Goal: Task Accomplishment & Management: Manage account settings

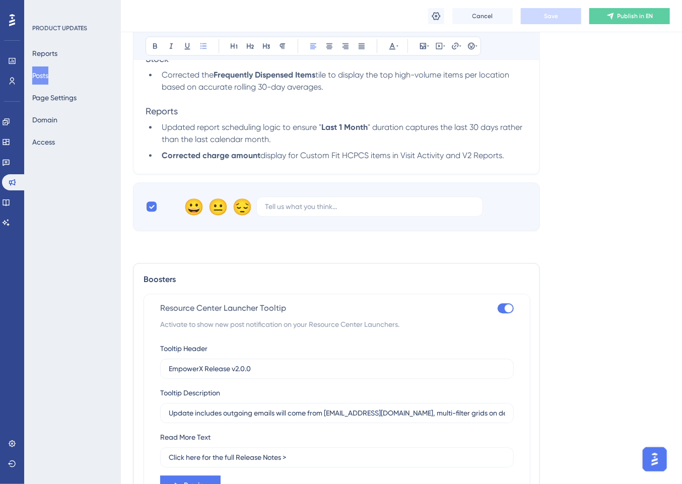
scroll to position [1098, 0]
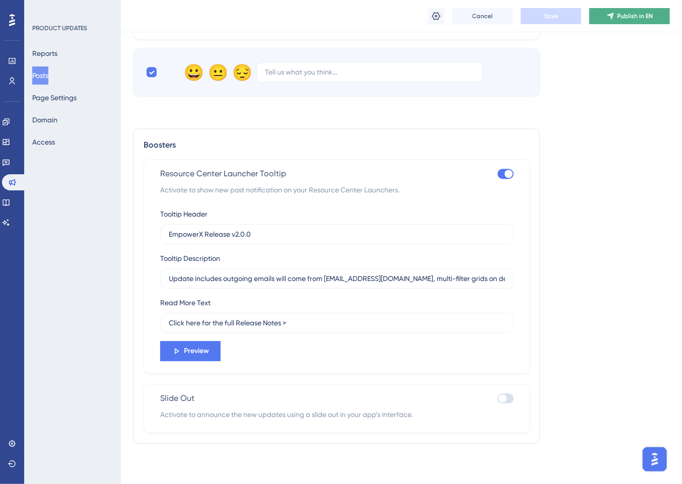
click at [655, 10] on button "Publish in EN" at bounding box center [629, 16] width 81 height 16
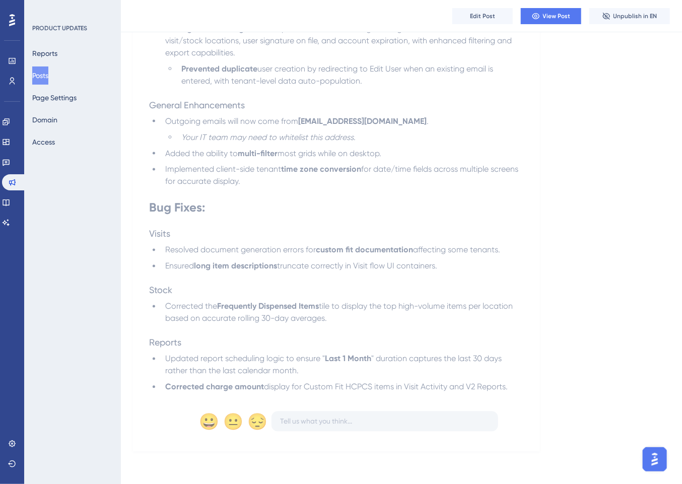
click at [14, 72] on div "Performance Users" at bounding box center [12, 71] width 8 height 36
click at [11, 80] on icon at bounding box center [13, 81] width 6 height 7
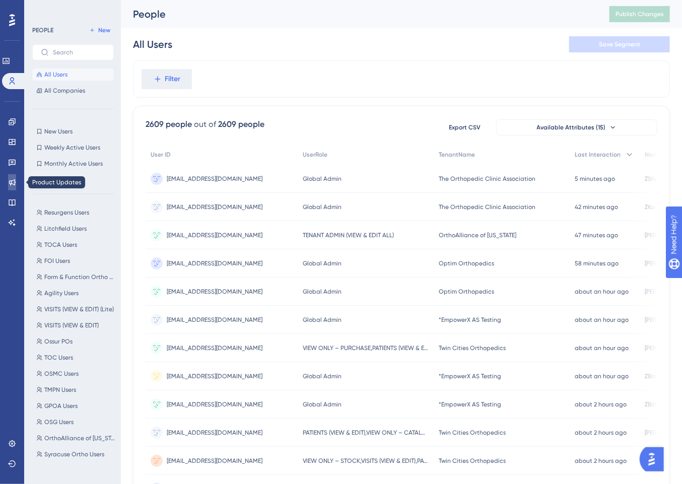
click at [10, 179] on icon at bounding box center [12, 182] width 8 height 8
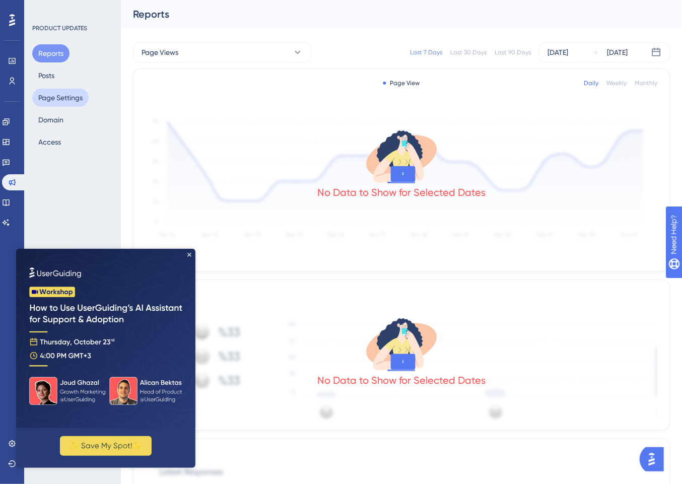
click at [42, 98] on button "Page Settings" at bounding box center [60, 98] width 56 height 18
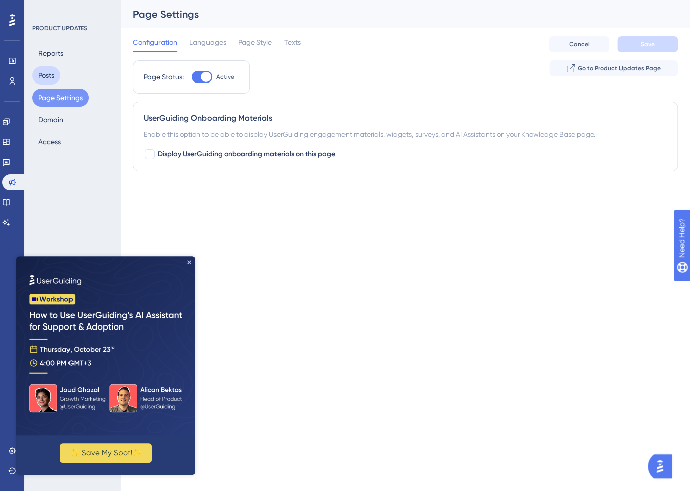
click at [52, 67] on button "Posts" at bounding box center [46, 75] width 28 height 18
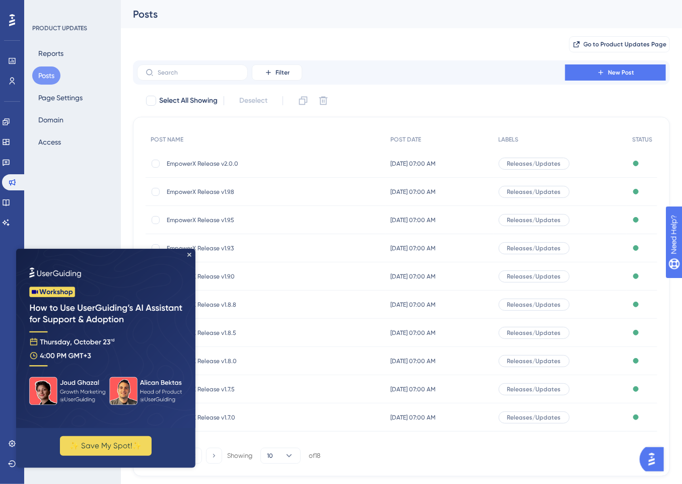
click at [210, 160] on span "EmpowerX Release v2.0.0" at bounding box center [247, 164] width 161 height 8
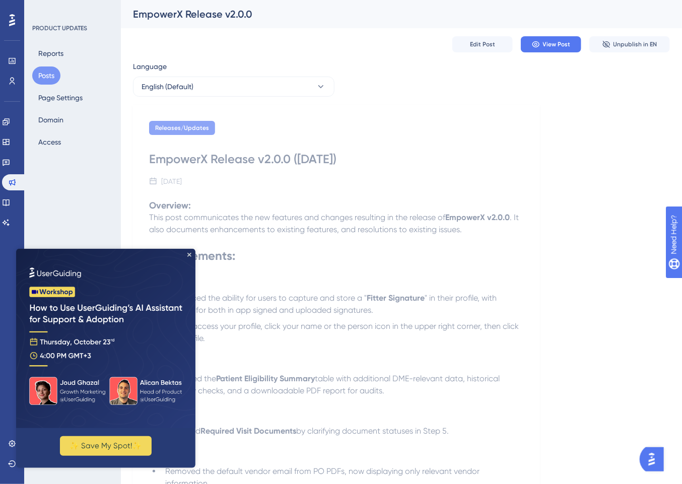
click at [188, 250] on img at bounding box center [105, 337] width 179 height 179
click at [12, 59] on icon at bounding box center [12, 61] width 8 height 8
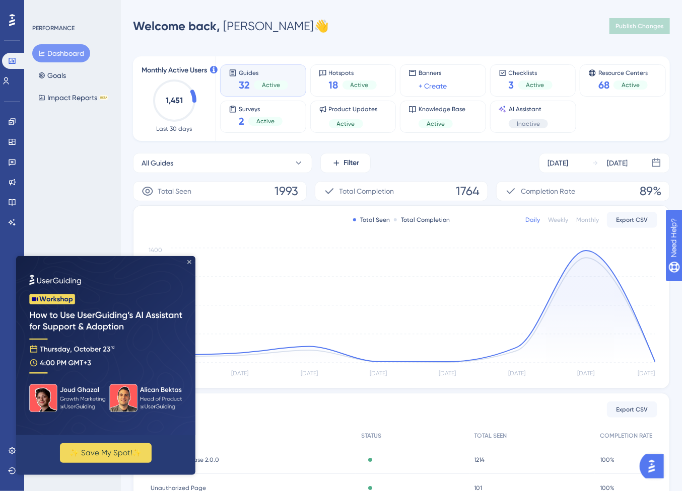
drag, startPoint x: 190, startPoint y: 261, endPoint x: 206, endPoint y: 516, distance: 255.7
click at [190, 261] on icon "Close Preview" at bounding box center [189, 262] width 4 height 4
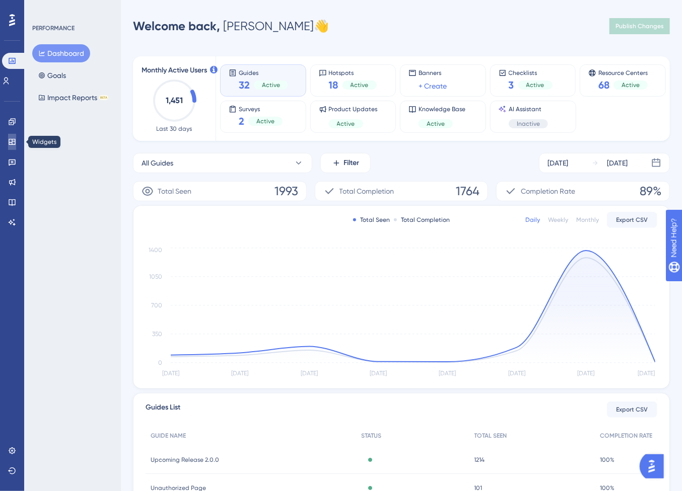
click at [10, 138] on icon at bounding box center [12, 142] width 8 height 8
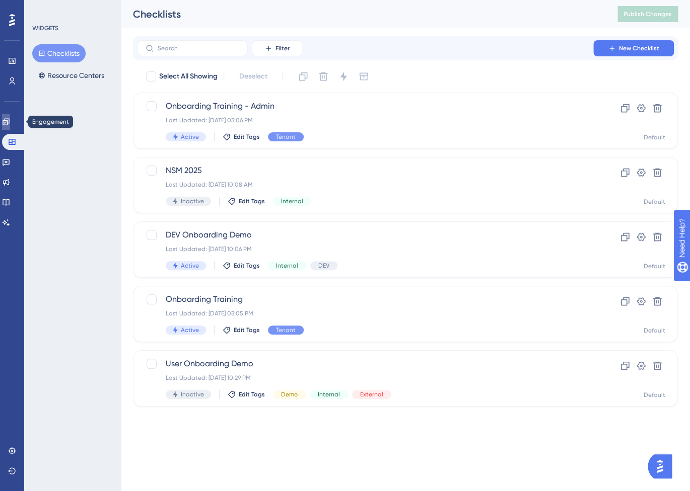
click at [6, 122] on link at bounding box center [6, 122] width 8 height 16
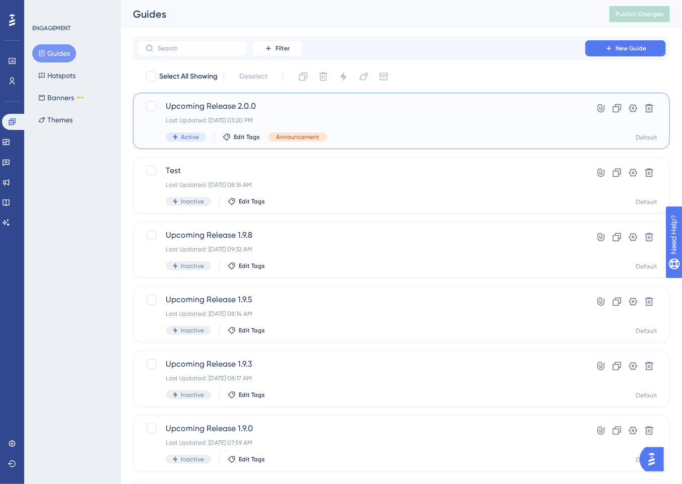
click at [401, 119] on div "Last Updated: Oct 13 2025, 03:20 PM" at bounding box center [361, 120] width 391 height 8
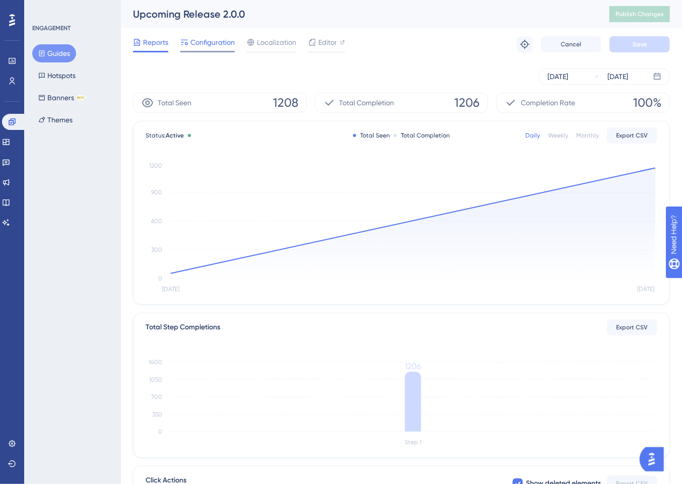
click at [219, 48] on span "Configuration" at bounding box center [212, 42] width 44 height 12
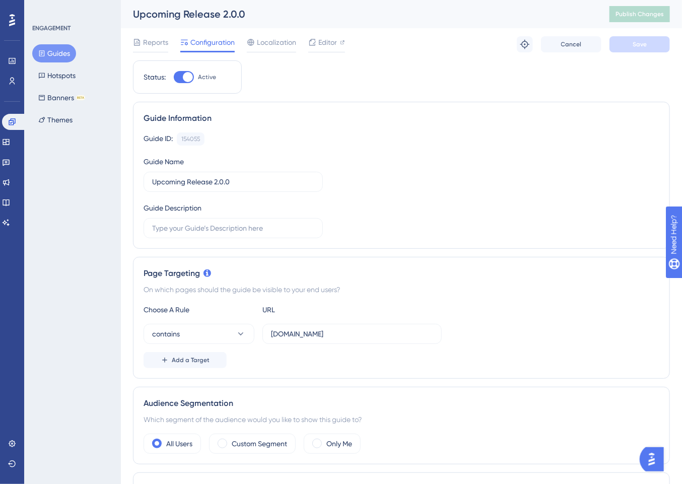
click at [184, 79] on div at bounding box center [188, 77] width 10 height 10
click at [174, 78] on input "Active" at bounding box center [173, 77] width 1 height 1
checkbox input "false"
click at [643, 45] on span "Save" at bounding box center [639, 44] width 14 height 8
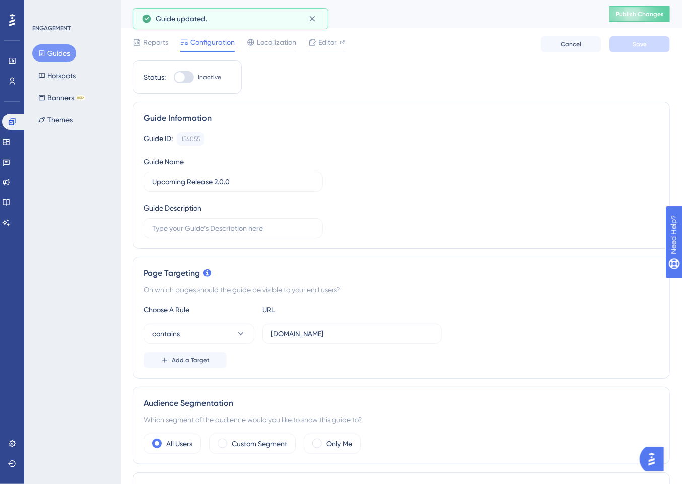
click at [584, 14] on div "Upcoming Release 2.0.0" at bounding box center [358, 14] width 451 height 14
click at [640, 12] on span "Publish Changes" at bounding box center [639, 14] width 48 height 8
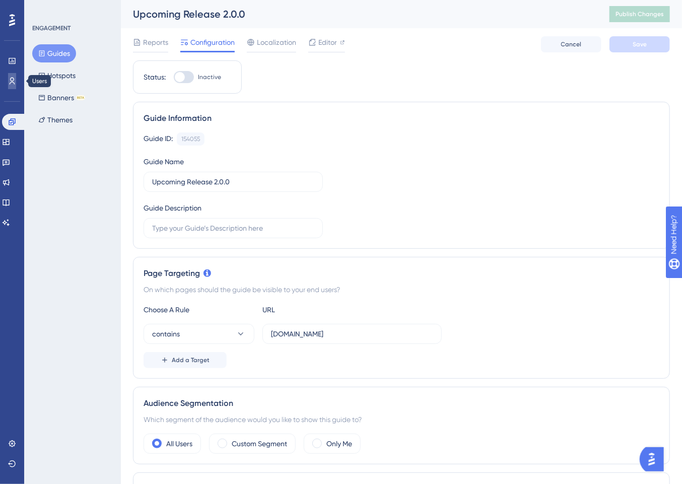
click at [13, 80] on icon at bounding box center [12, 81] width 8 height 8
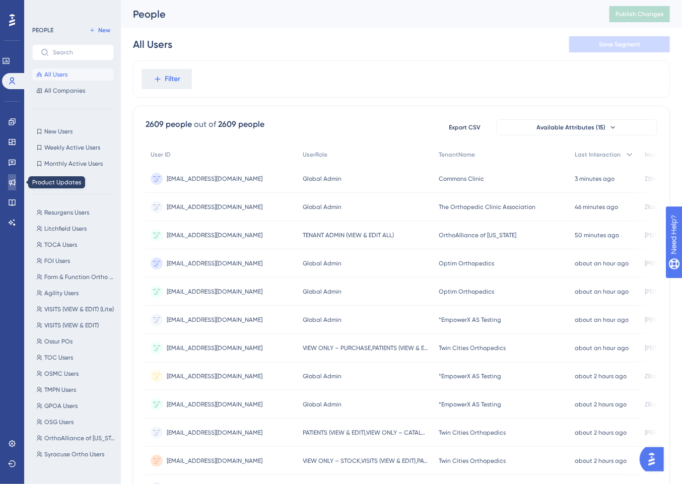
click at [8, 180] on icon at bounding box center [12, 182] width 8 height 8
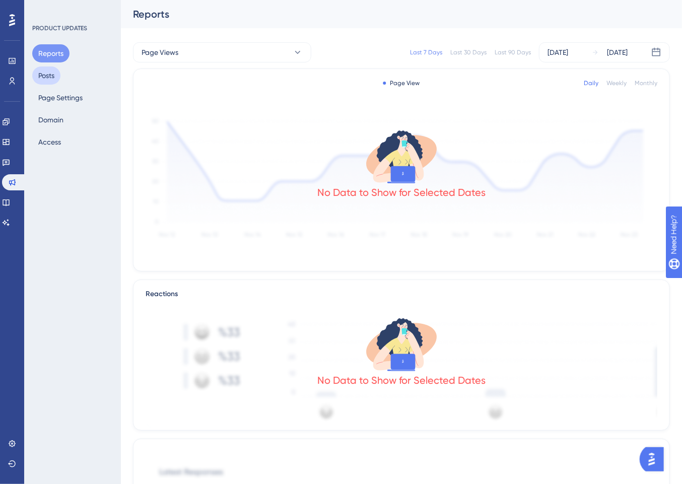
click at [49, 74] on button "Posts" at bounding box center [46, 75] width 28 height 18
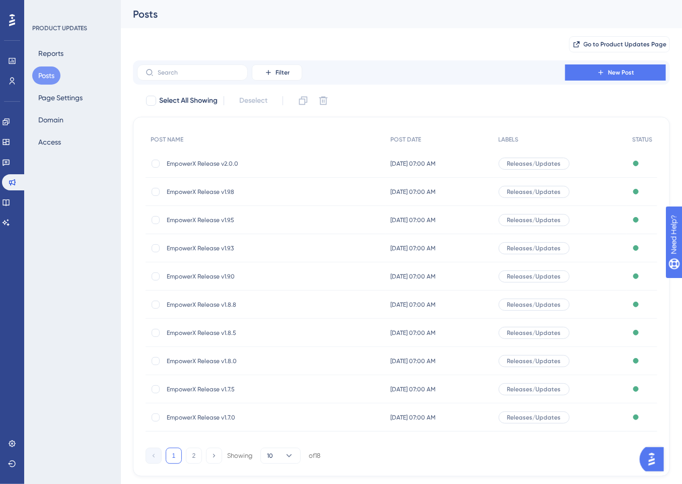
click at [217, 164] on span "EmpowerX Release v2.0.0" at bounding box center [247, 164] width 161 height 8
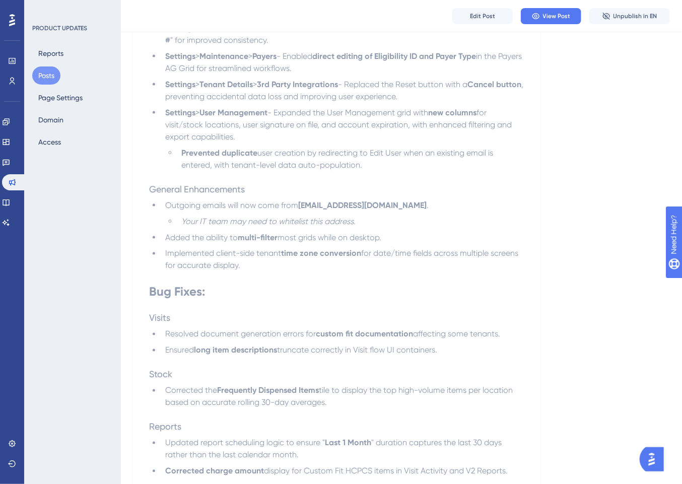
scroll to position [697, 0]
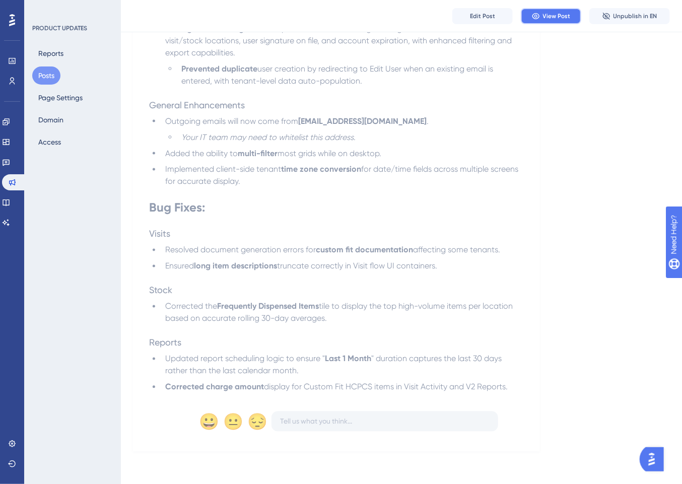
drag, startPoint x: 558, startPoint y: 18, endPoint x: 516, endPoint y: 78, distance: 73.6
click at [479, 16] on span "Edit Post" at bounding box center [482, 16] width 25 height 8
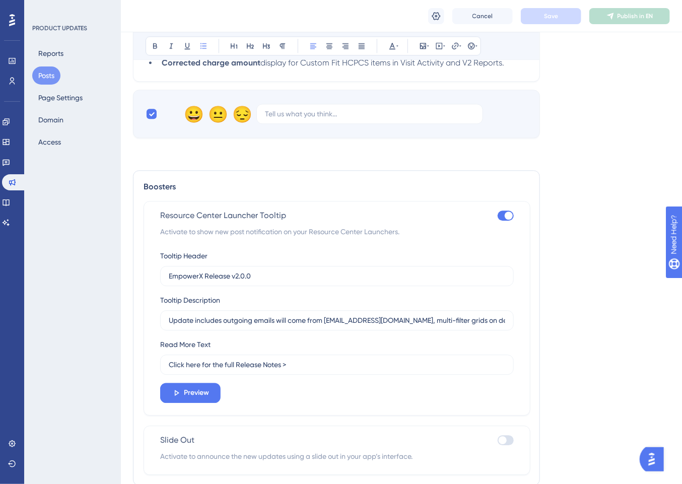
scroll to position [1098, 0]
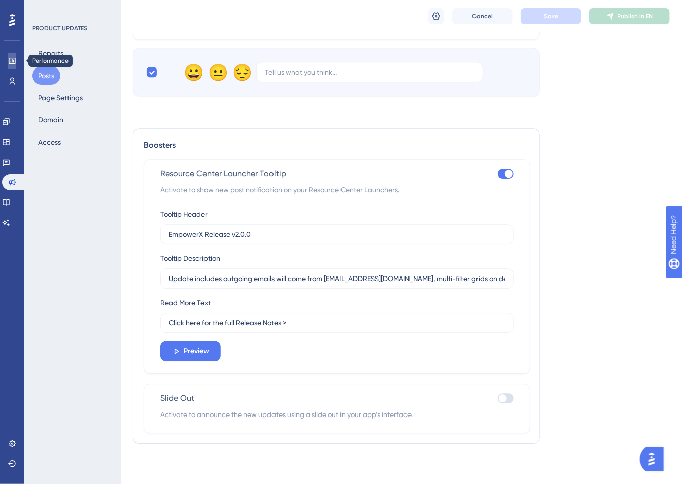
click at [13, 61] on icon at bounding box center [12, 61] width 8 height 8
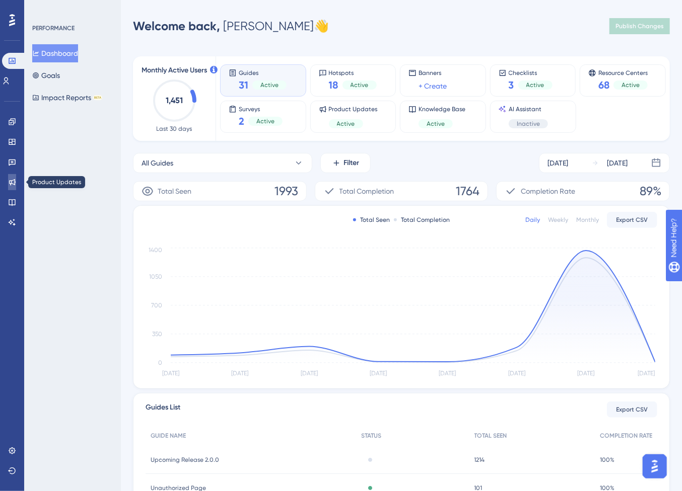
click at [8, 183] on icon at bounding box center [12, 182] width 8 height 8
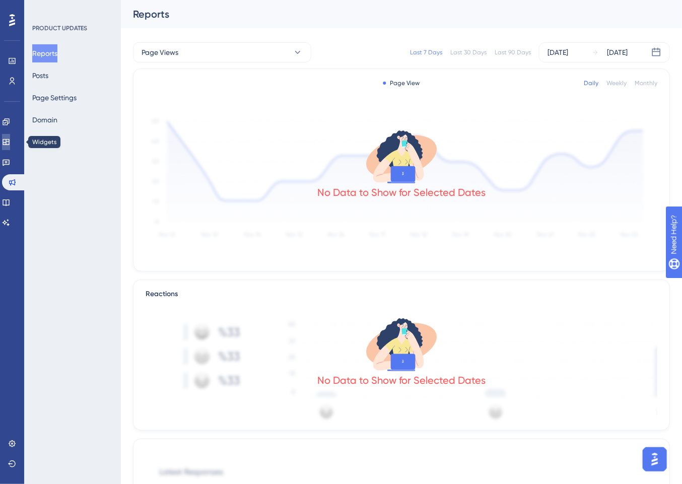
click at [10, 142] on icon at bounding box center [6, 142] width 8 height 8
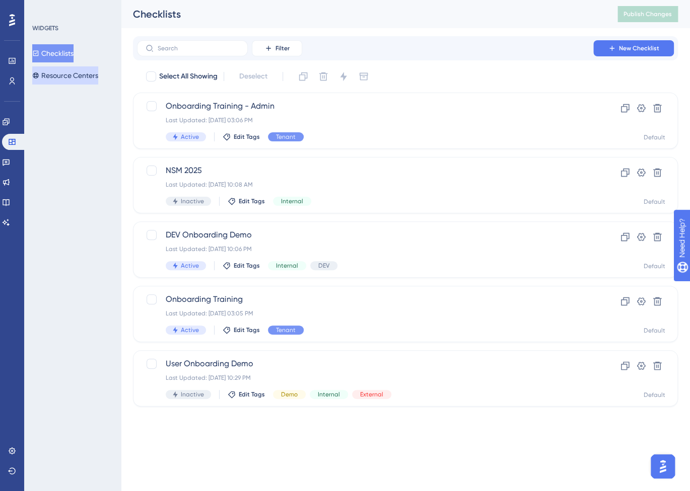
click at [87, 77] on button "Resource Centers" at bounding box center [65, 75] width 66 height 18
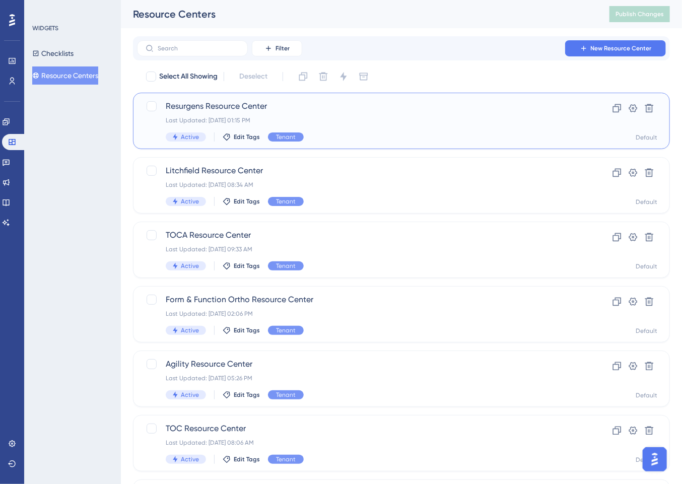
click at [368, 111] on span "Resurgens Resource Center" at bounding box center [361, 106] width 391 height 12
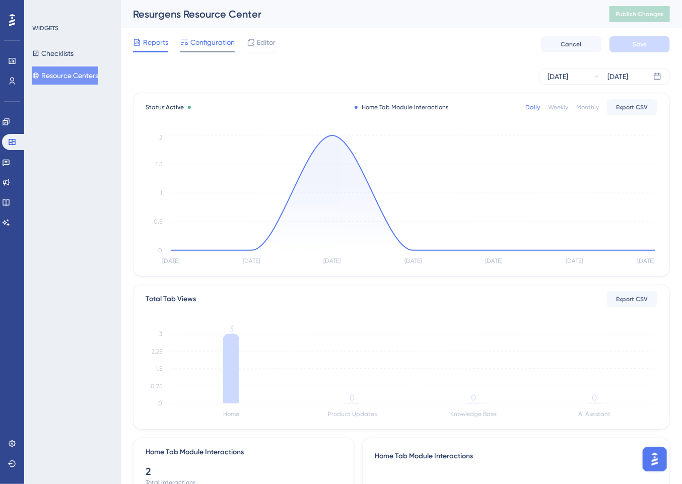
click at [211, 44] on span "Configuration" at bounding box center [212, 42] width 44 height 12
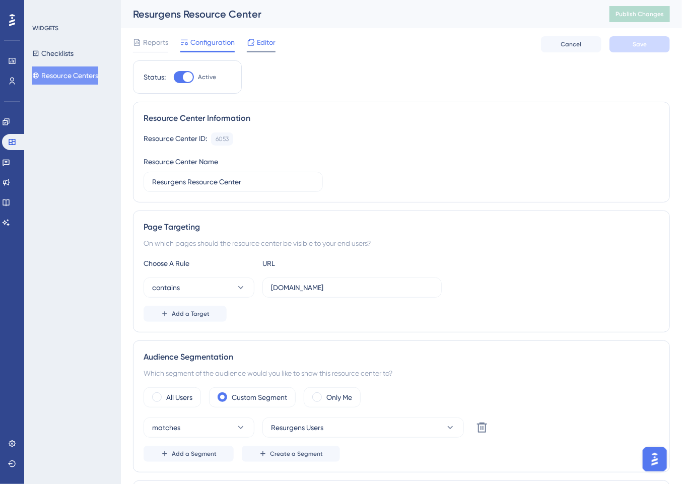
click at [258, 40] on span "Editor" at bounding box center [266, 42] width 19 height 12
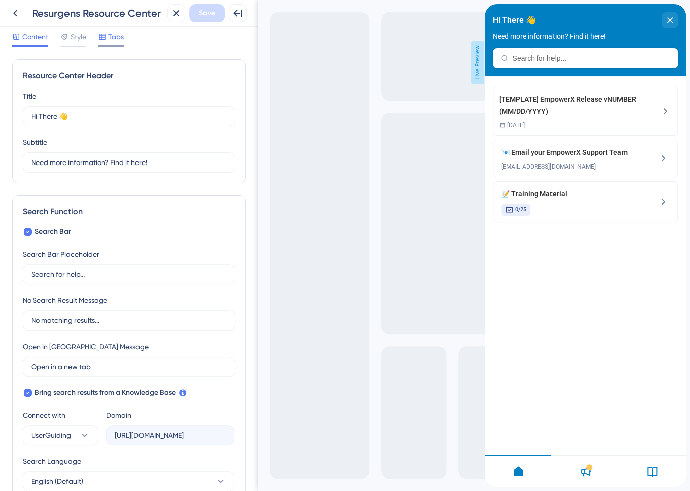
click at [111, 36] on span "Tabs" at bounding box center [116, 37] width 16 height 12
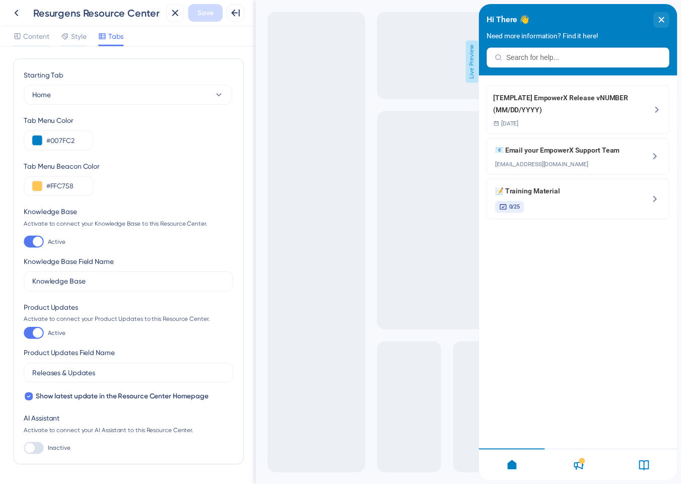
scroll to position [32, 0]
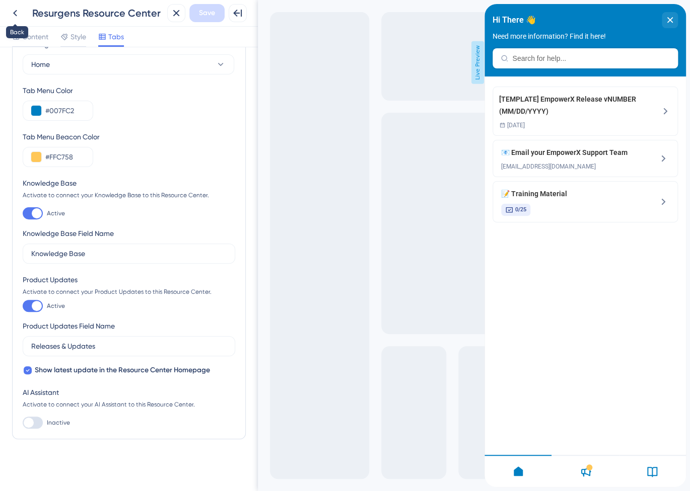
click at [15, 12] on icon at bounding box center [15, 13] width 4 height 7
